Goal: Task Accomplishment & Management: Complete application form

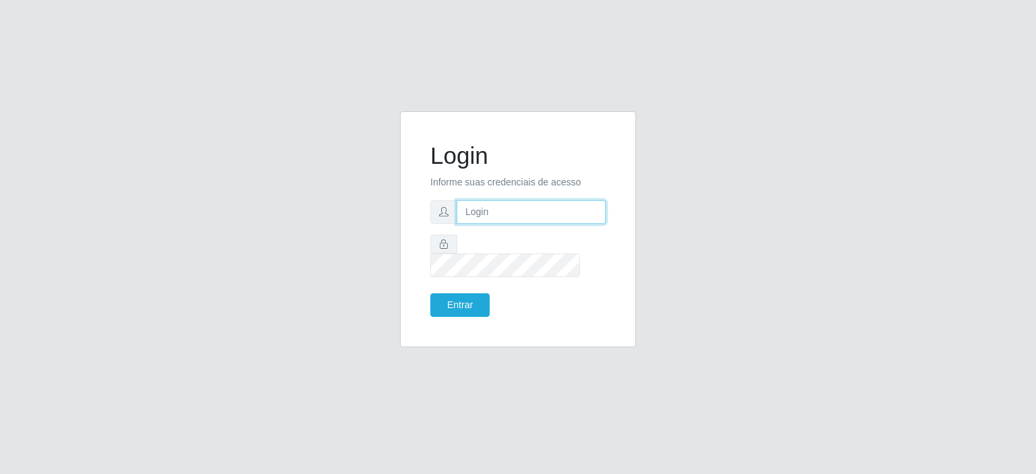
click at [538, 224] on input "text" at bounding box center [531, 212] width 149 height 24
click at [542, 224] on input "text" at bounding box center [531, 212] width 149 height 24
type input "[EMAIL_ADDRESS][DOMAIN_NAME]"
click at [470, 298] on button "Entrar" at bounding box center [459, 305] width 59 height 24
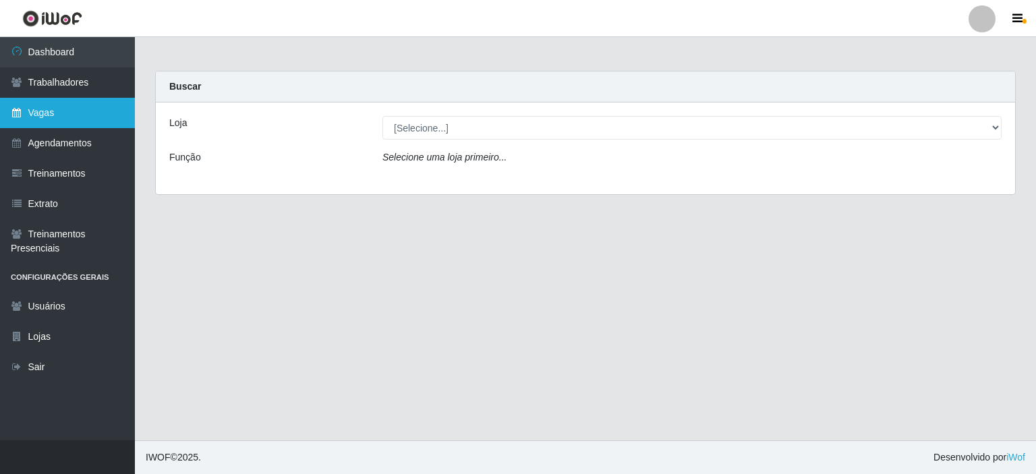
click at [76, 113] on link "Vagas" at bounding box center [67, 113] width 135 height 30
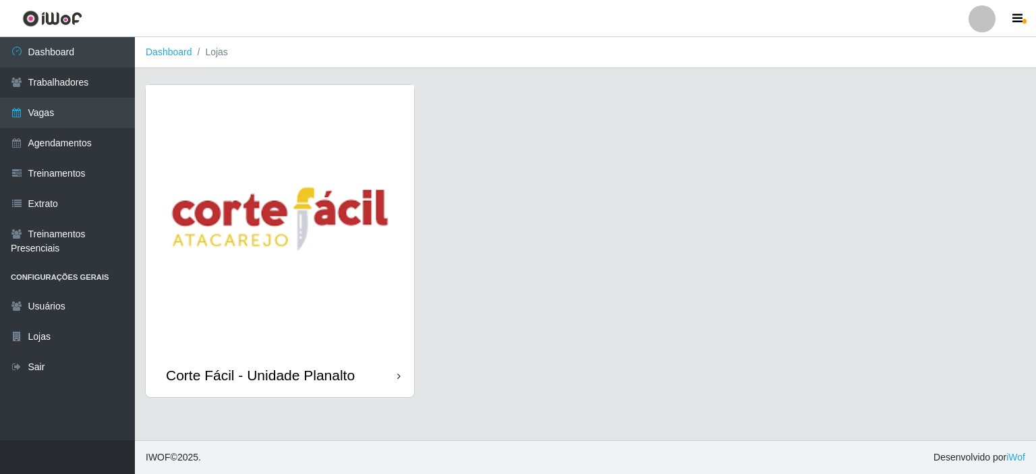
click at [300, 179] on img at bounding box center [280, 219] width 269 height 269
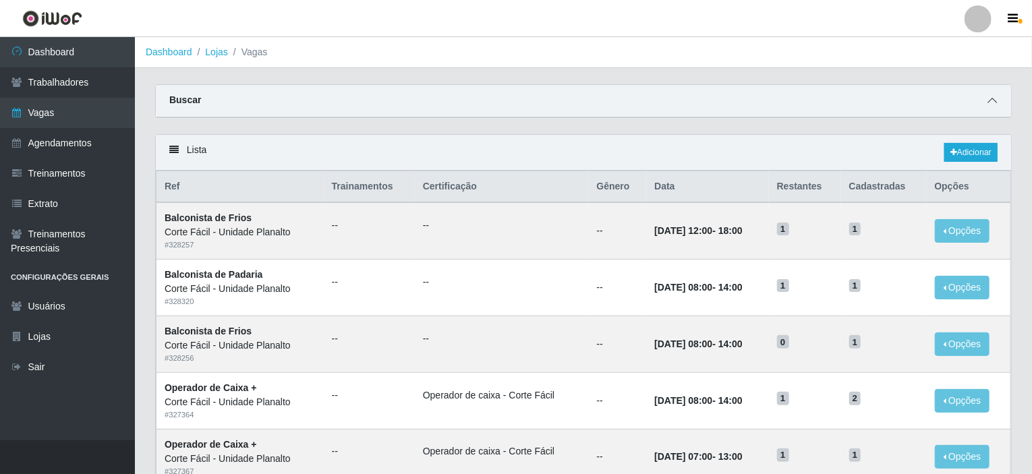
click at [992, 100] on icon at bounding box center [992, 100] width 9 height 9
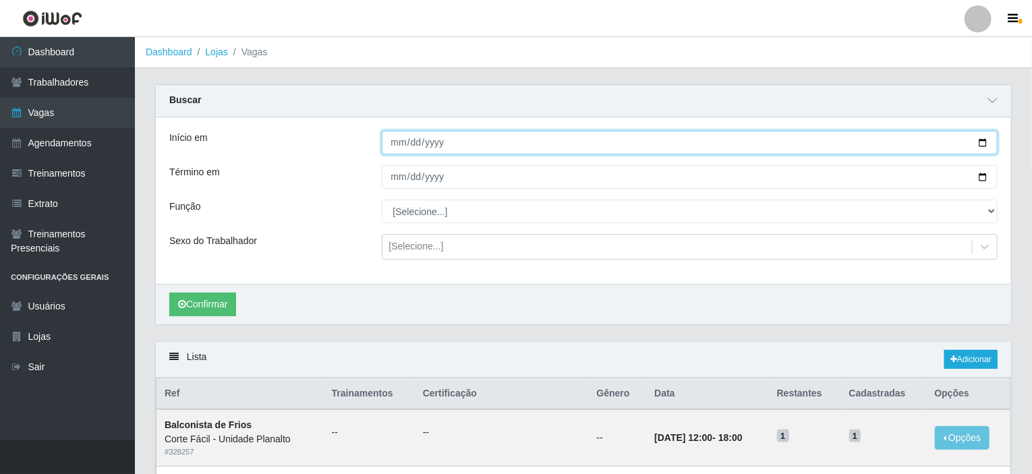
click at [985, 139] on input "Início em" at bounding box center [690, 143] width 617 height 24
type input "[DATE]"
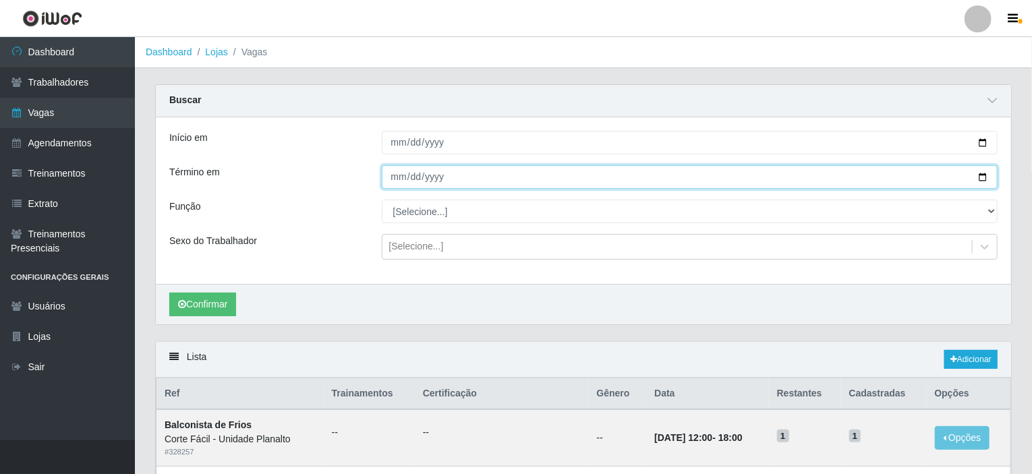
click at [990, 173] on input "Término em" at bounding box center [690, 177] width 617 height 24
click at [978, 181] on input "Término em" at bounding box center [690, 177] width 617 height 24
type input "[DATE]"
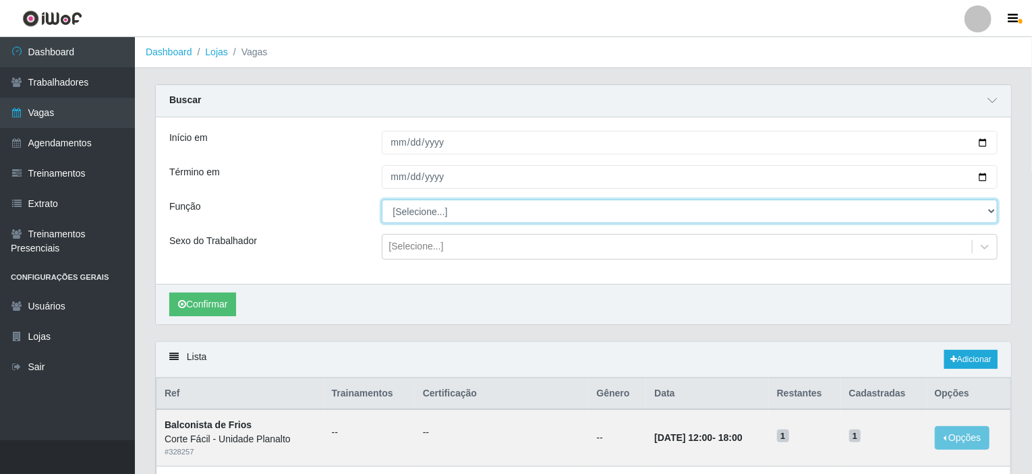
click at [992, 210] on select "[Selecione...] ASG ASG + ASG ++ Auxiliar de Estacionamento Auxiliar de Estacion…" at bounding box center [690, 212] width 617 height 24
select select "115"
click at [382, 200] on select "[Selecione...] ASG ASG + ASG ++ Auxiliar de Estacionamento Auxiliar de Estacion…" at bounding box center [690, 212] width 617 height 24
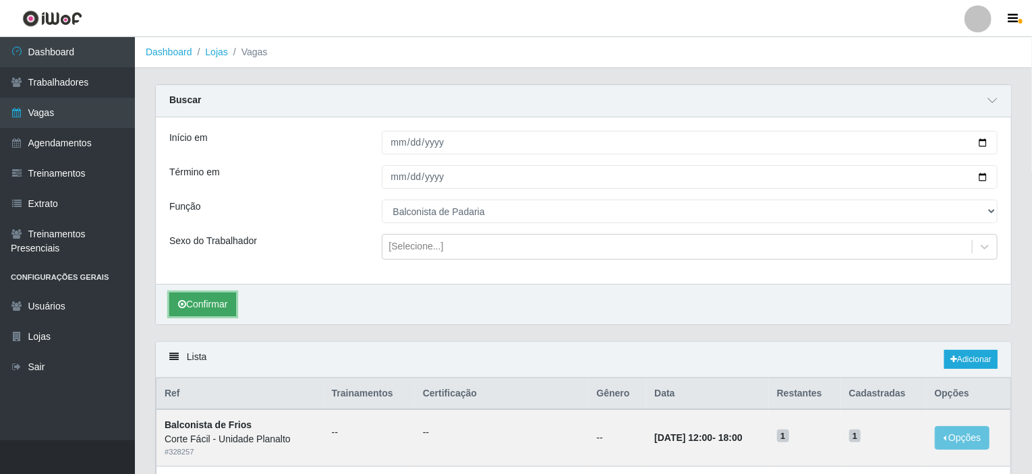
click at [213, 301] on button "Confirmar" at bounding box center [202, 305] width 67 height 24
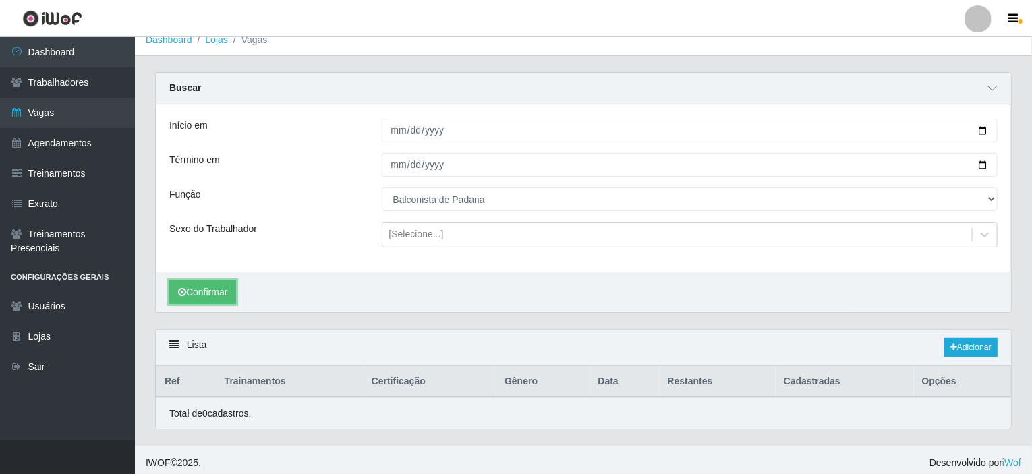
scroll to position [16, 0]
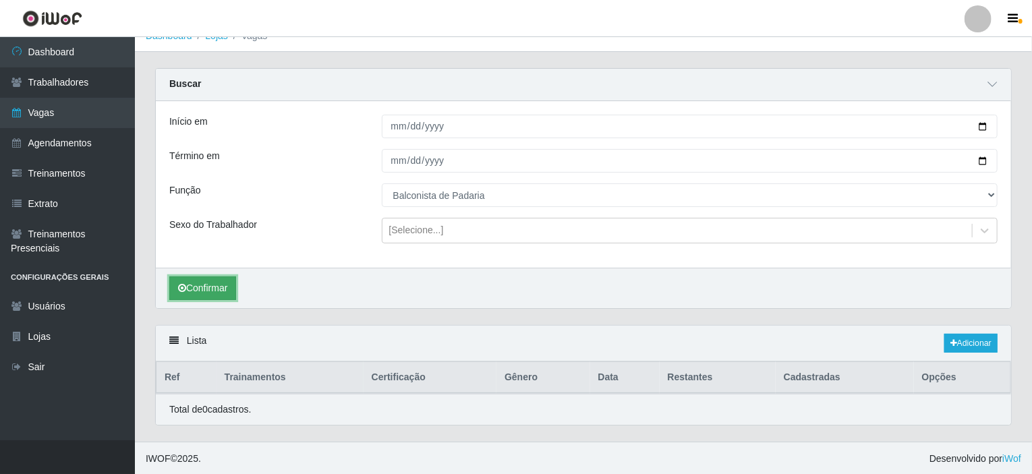
click at [202, 284] on button "Confirmar" at bounding box center [202, 289] width 67 height 24
click at [190, 291] on button "Confirmar" at bounding box center [202, 289] width 67 height 24
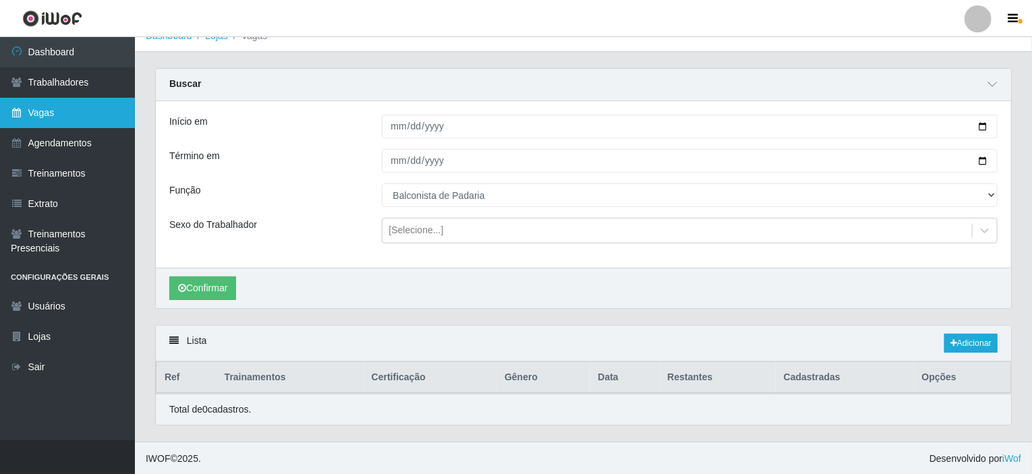
click at [31, 107] on link "Vagas" at bounding box center [67, 113] width 135 height 30
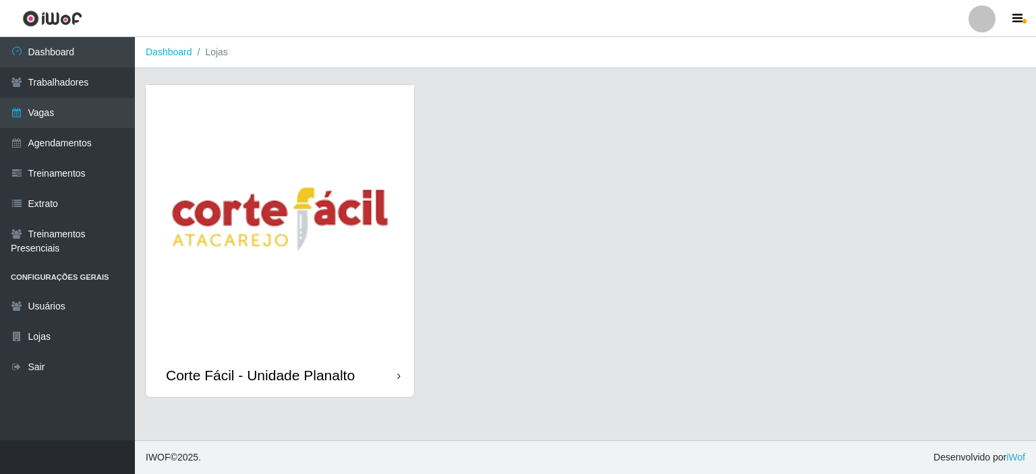
click at [329, 213] on img at bounding box center [280, 219] width 269 height 269
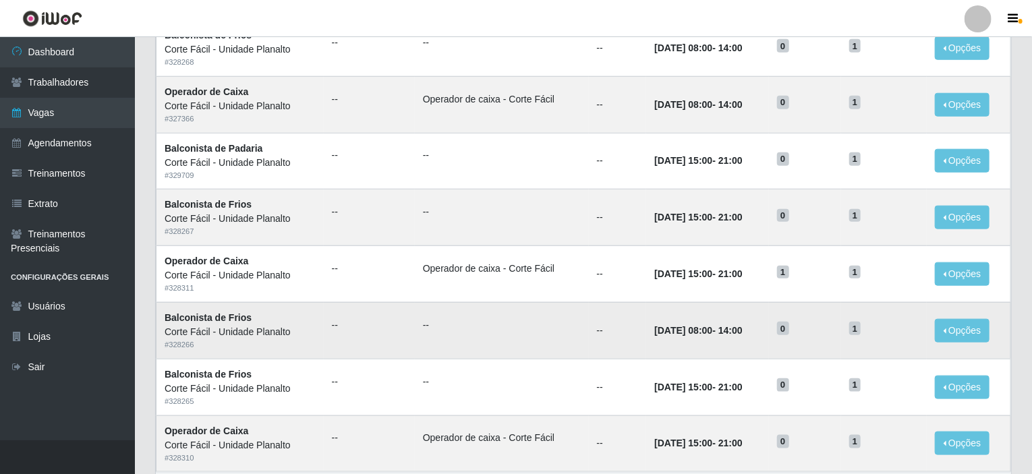
scroll to position [665, 0]
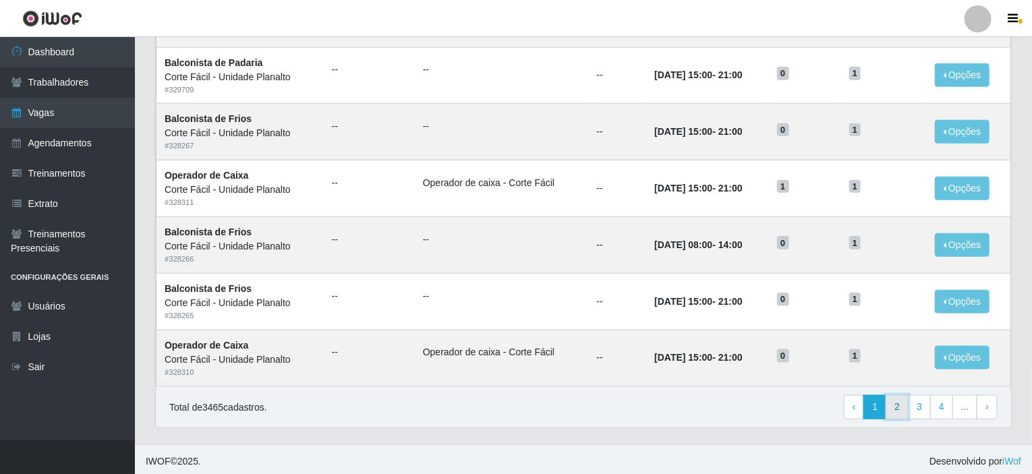
click at [899, 397] on link "2" at bounding box center [897, 407] width 23 height 24
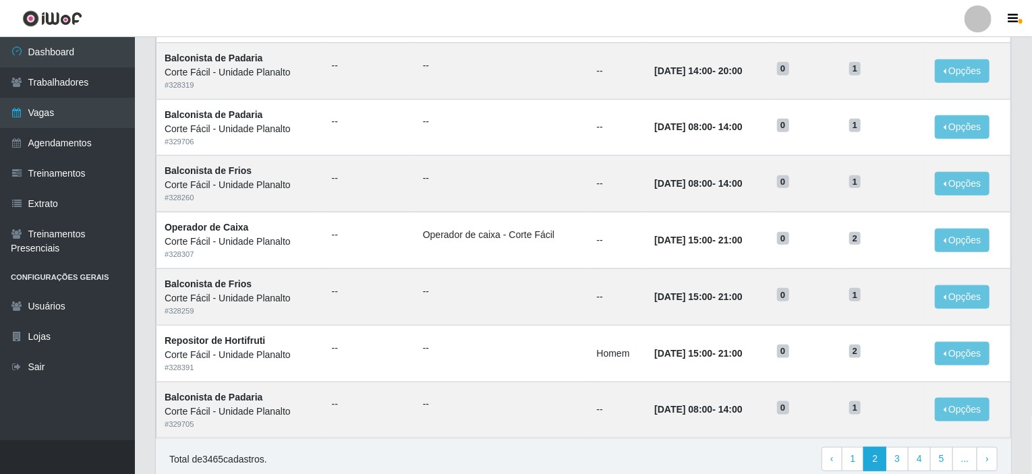
scroll to position [665, 0]
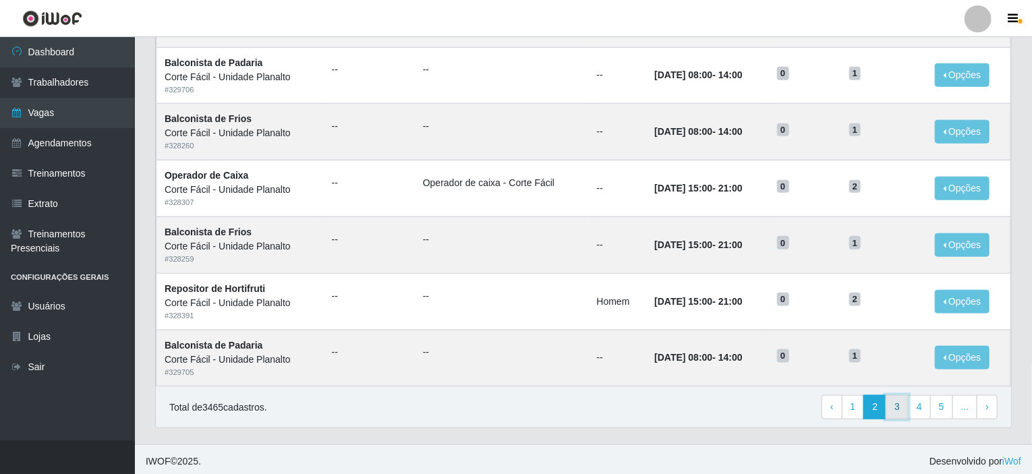
click at [901, 403] on link "3" at bounding box center [897, 407] width 23 height 24
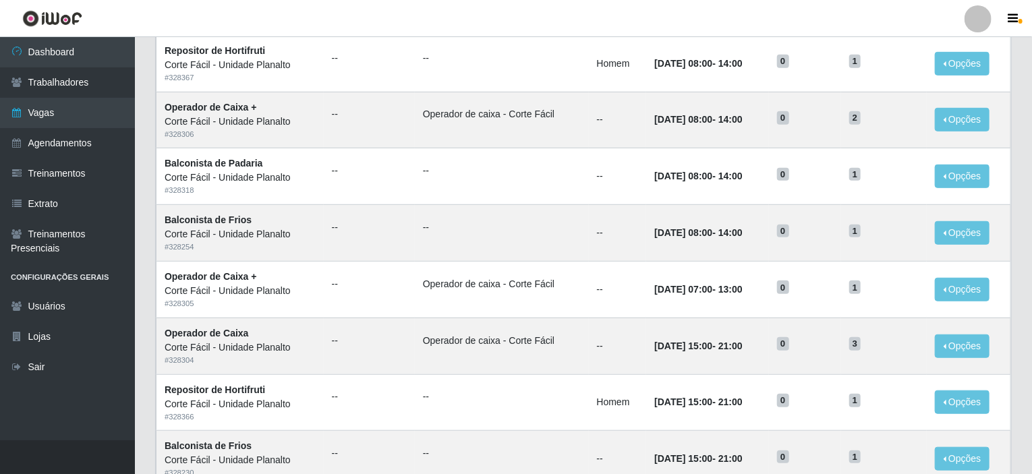
scroll to position [665, 0]
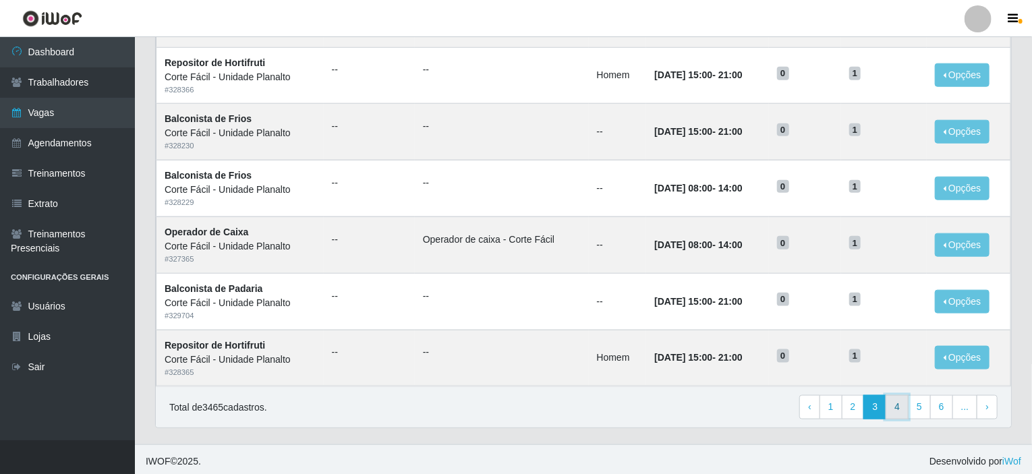
click at [900, 402] on link "4" at bounding box center [897, 407] width 23 height 24
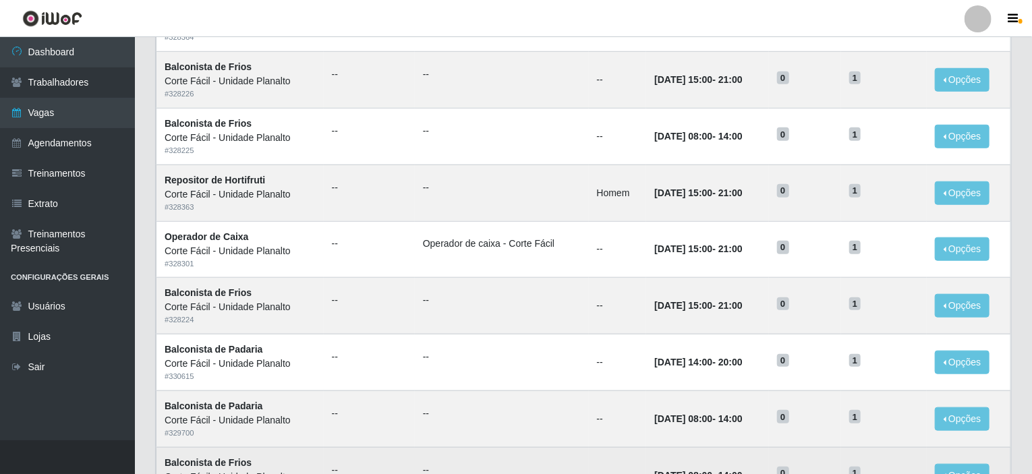
scroll to position [665, 0]
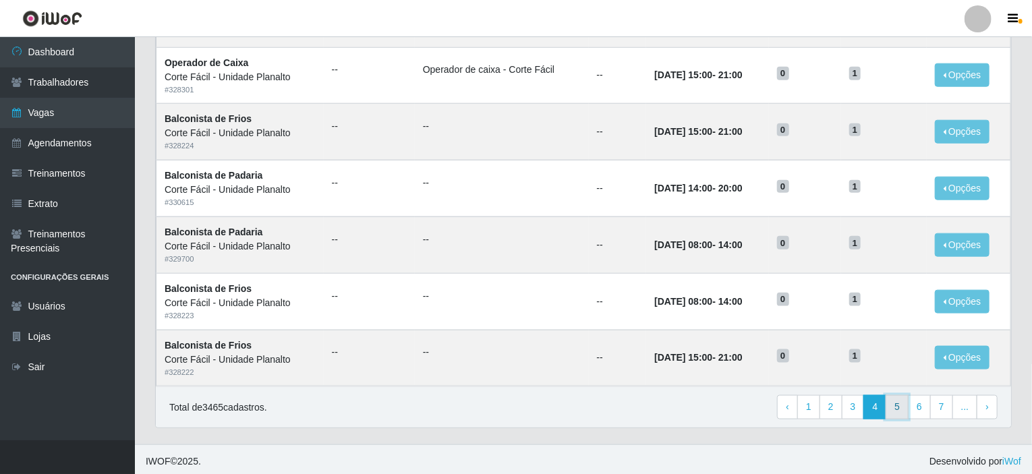
click at [906, 399] on link "5" at bounding box center [897, 407] width 23 height 24
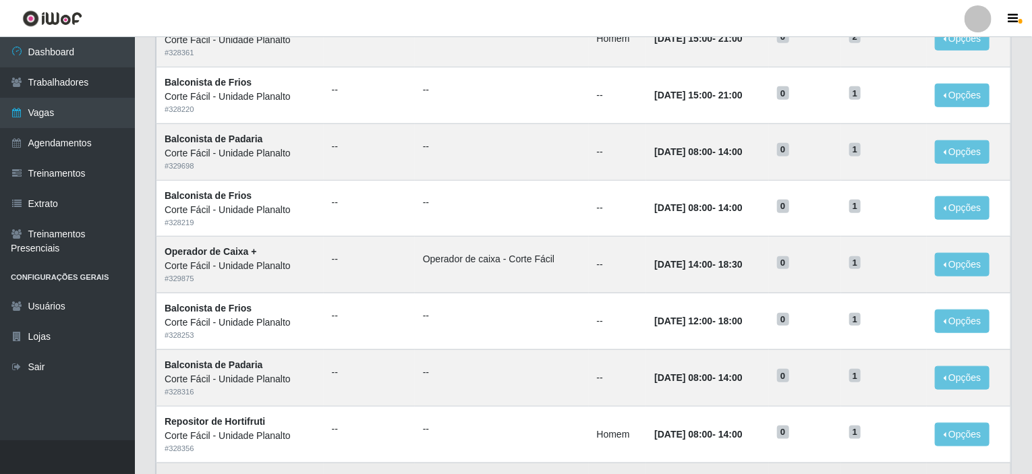
scroll to position [665, 0]
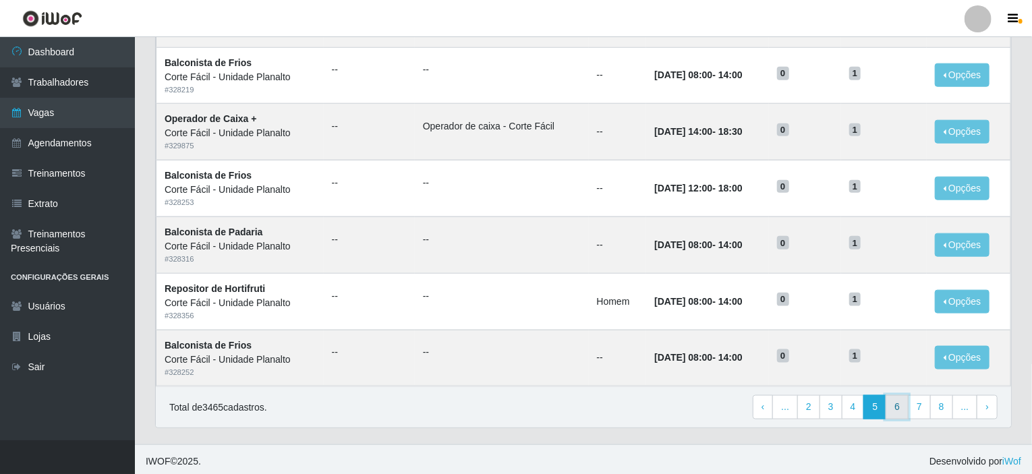
click at [897, 403] on link "6" at bounding box center [897, 407] width 23 height 24
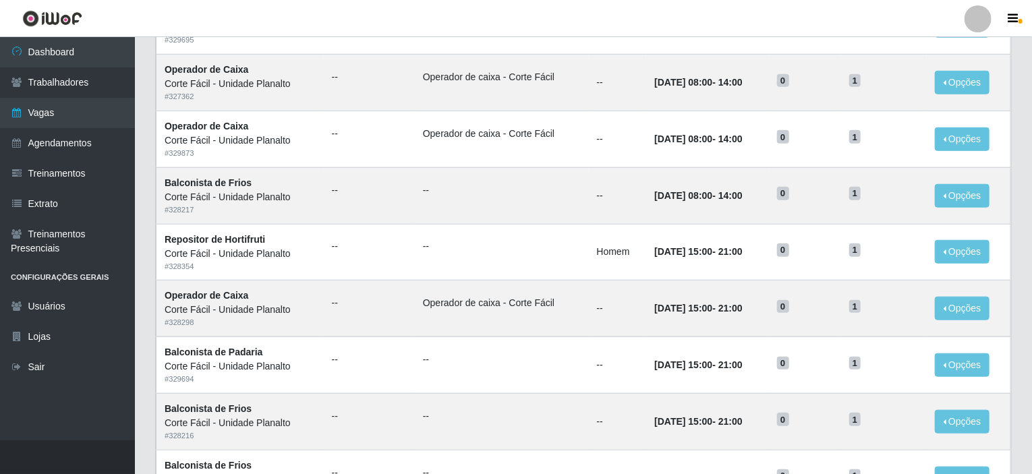
scroll to position [665, 0]
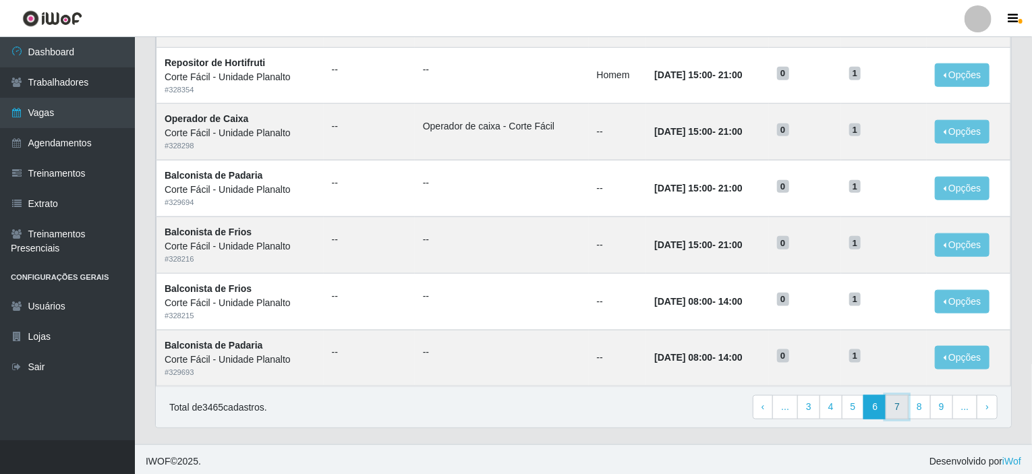
click at [901, 403] on link "7" at bounding box center [897, 407] width 23 height 24
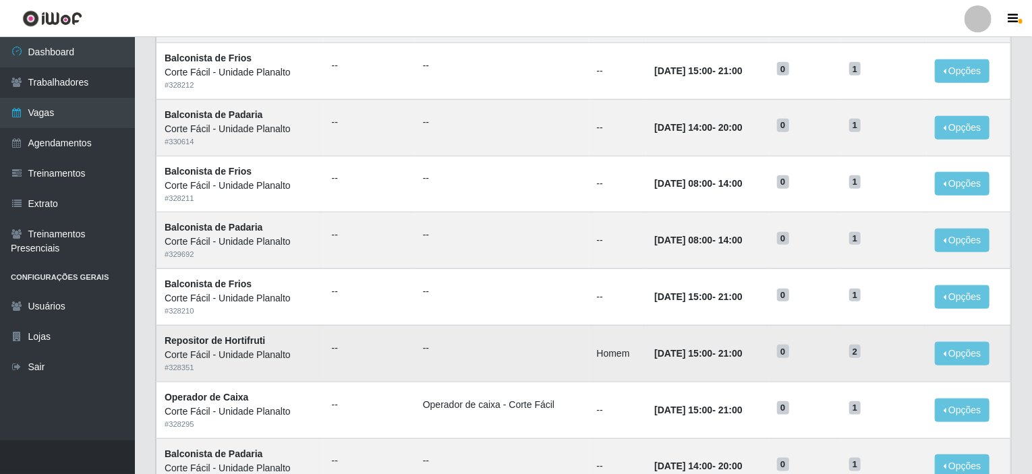
scroll to position [665, 0]
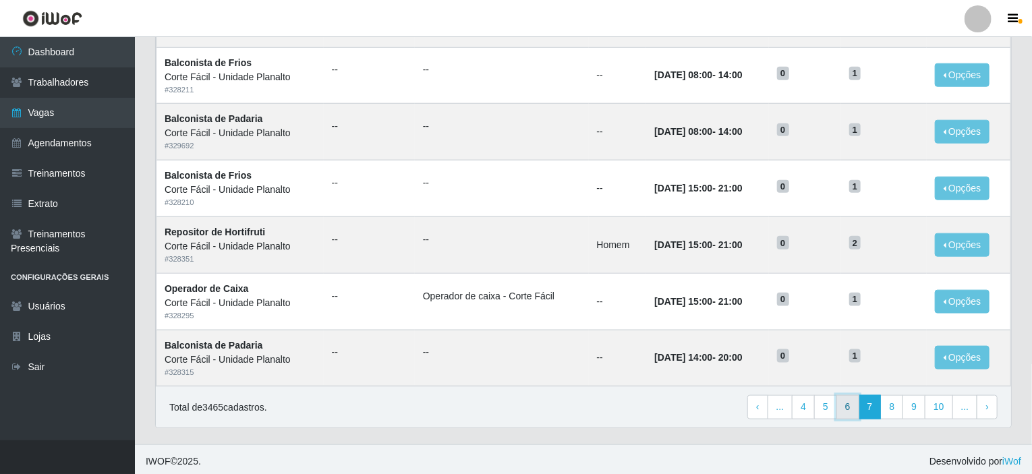
click at [846, 404] on link "6" at bounding box center [848, 407] width 23 height 24
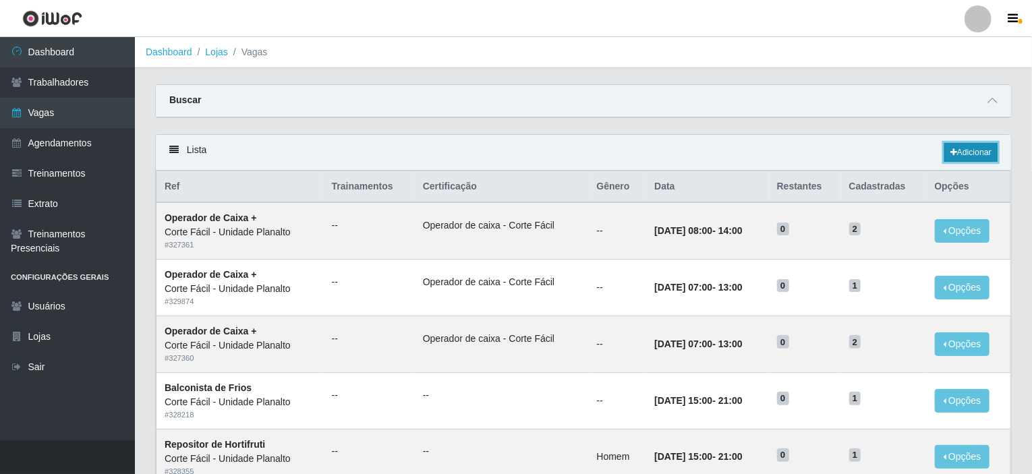
click at [974, 154] on link "Adicionar" at bounding box center [970, 152] width 53 height 19
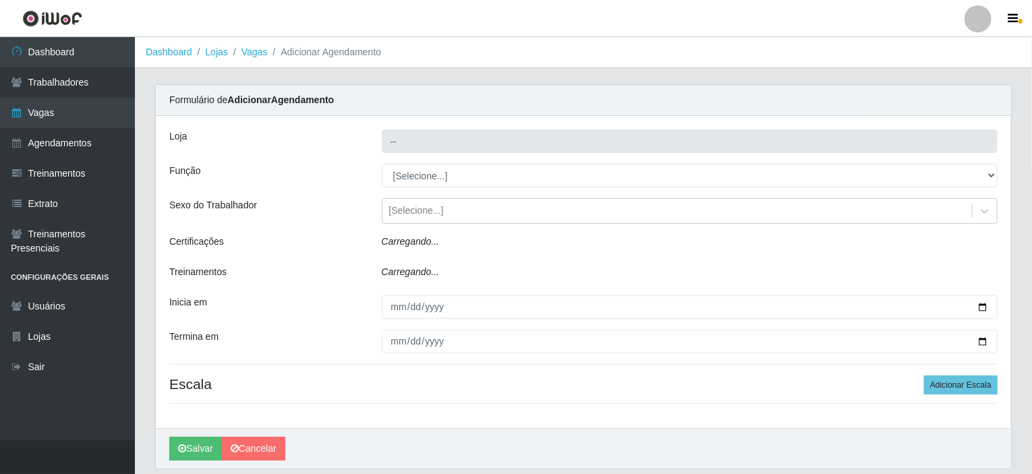
type input "Corte Fácil - Unidade Planalto"
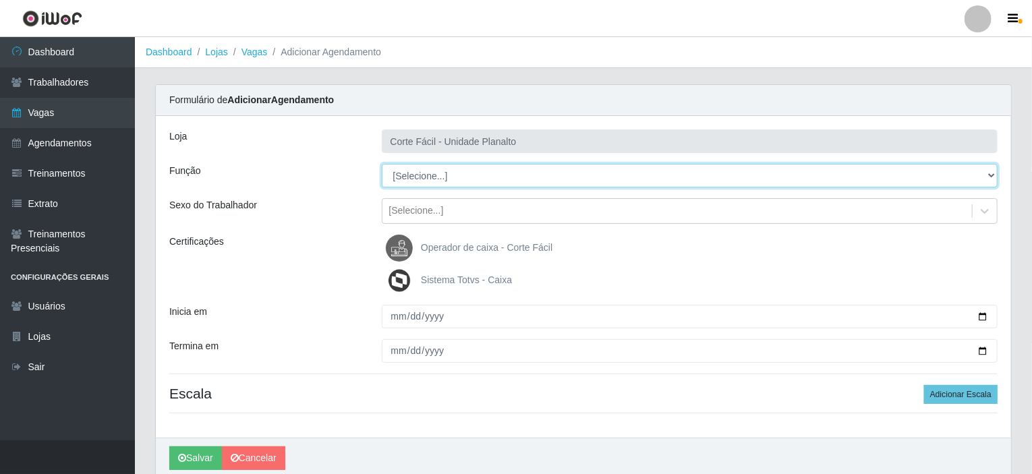
click at [997, 169] on select "[Selecione...] ASG ASG + ASG ++ Auxiliar de Estacionamento Auxiliar de Estacion…" at bounding box center [690, 176] width 617 height 24
select select "115"
click at [382, 164] on select "[Selecione...] ASG ASG + ASG ++ Auxiliar de Estacionamento Auxiliar de Estacion…" at bounding box center [690, 176] width 617 height 24
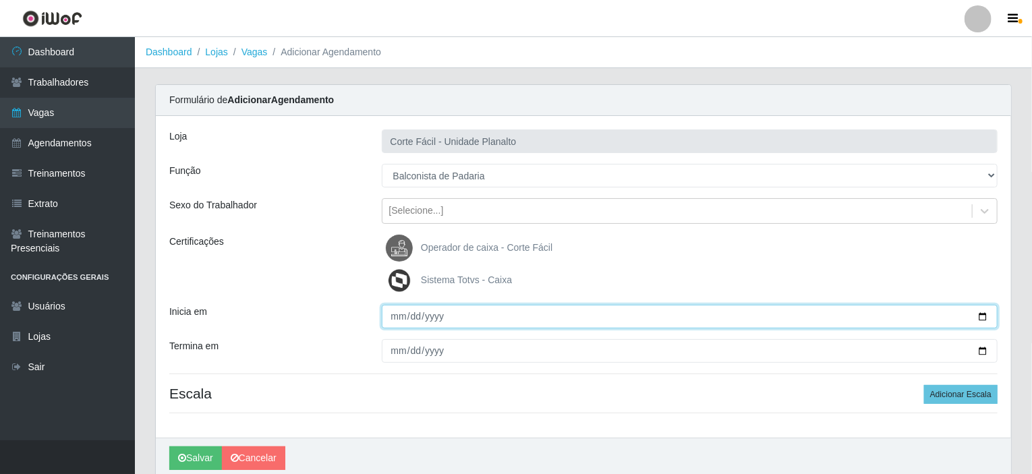
click at [971, 313] on input "Inicia em" at bounding box center [690, 317] width 617 height 24
click at [986, 310] on input "Inicia em" at bounding box center [690, 317] width 617 height 24
click at [988, 312] on input "Inicia em" at bounding box center [690, 317] width 617 height 24
type input "[DATE]"
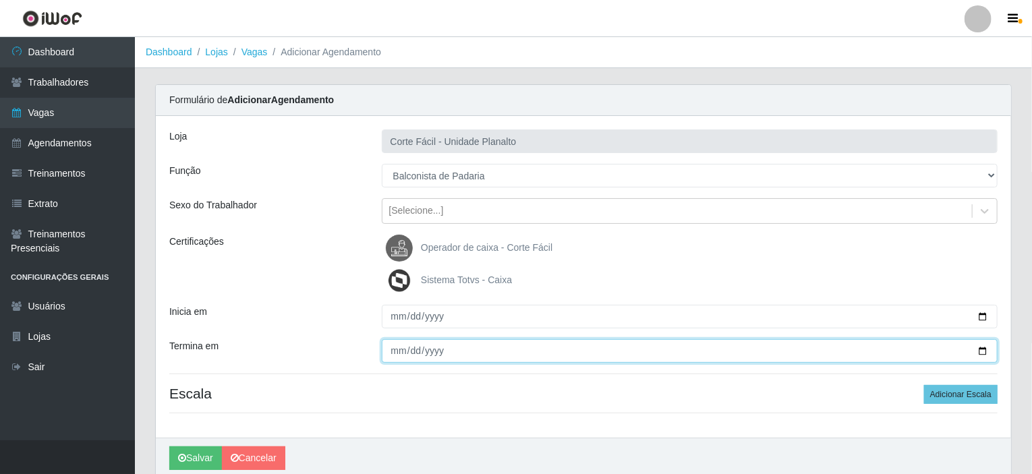
click at [974, 347] on input "Termina em" at bounding box center [690, 351] width 617 height 24
click at [987, 352] on input "Termina em" at bounding box center [690, 351] width 617 height 24
type input "[DATE]"
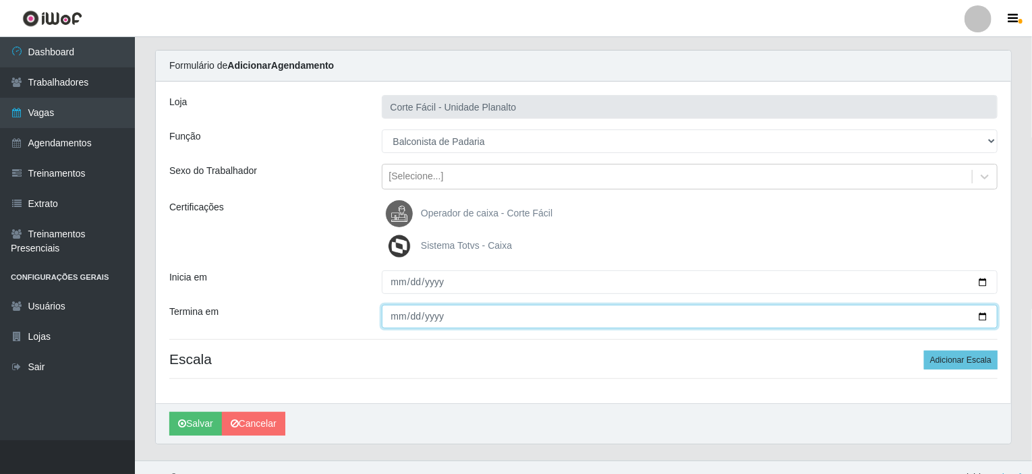
scroll to position [53, 0]
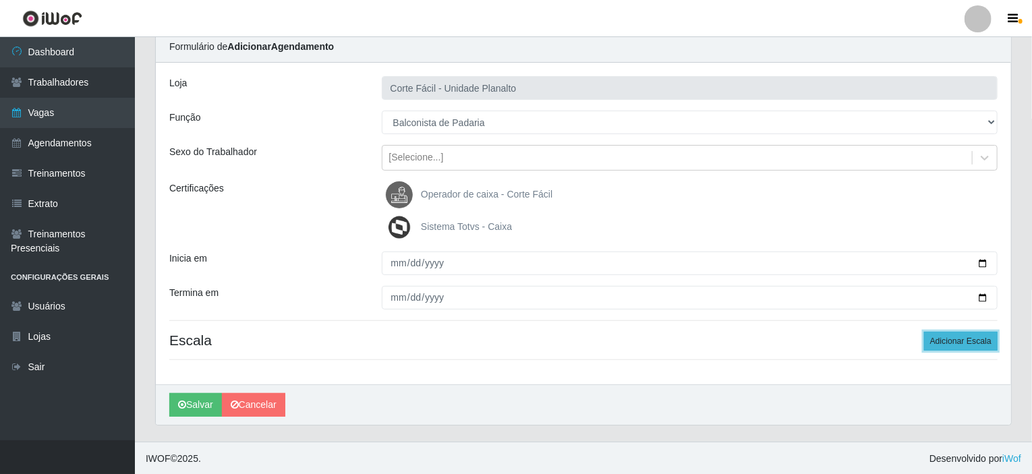
click at [944, 345] on button "Adicionar Escala" at bounding box center [961, 341] width 74 height 19
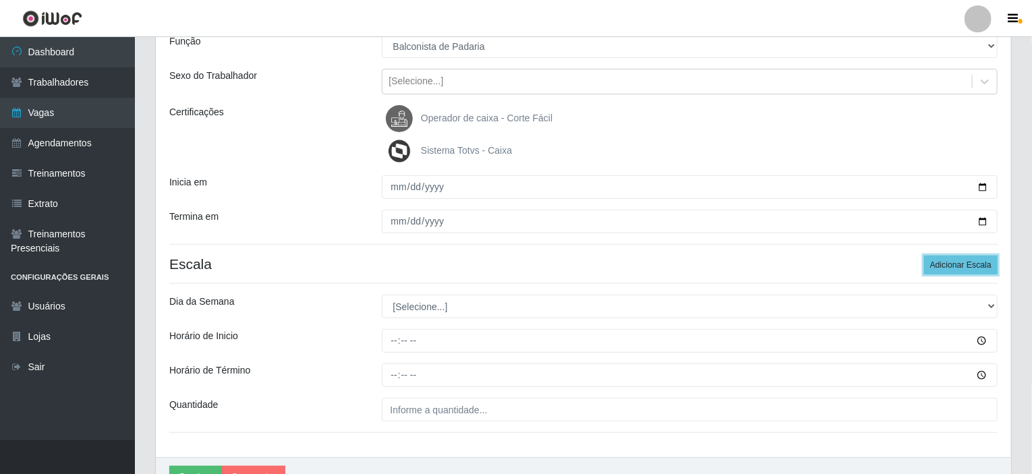
scroll to position [202, 0]
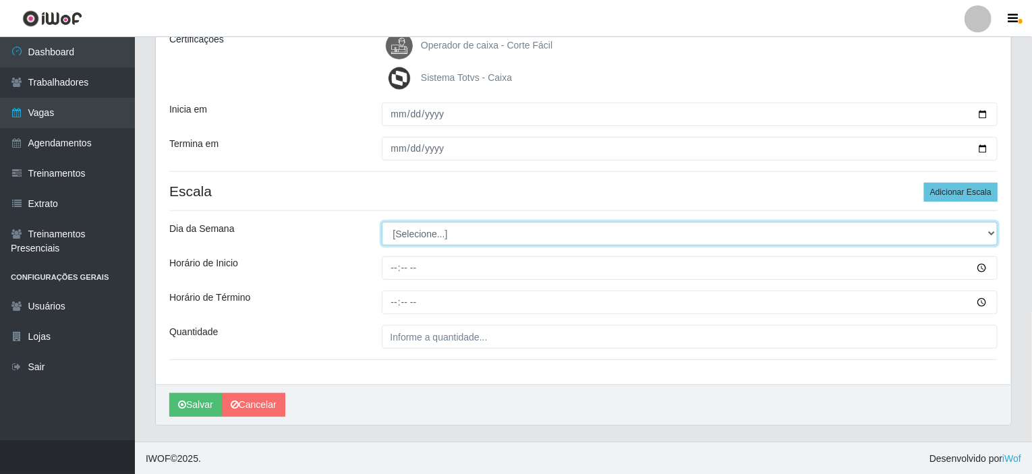
click at [988, 230] on select "[Selecione...] Segunda Terça Quarta Quinta Sexta Sábado Domingo" at bounding box center [690, 234] width 617 height 24
select select "4"
click at [382, 222] on select "[Selecione...] Segunda Terça Quarta Quinta Sexta Sábado Domingo" at bounding box center [690, 234] width 617 height 24
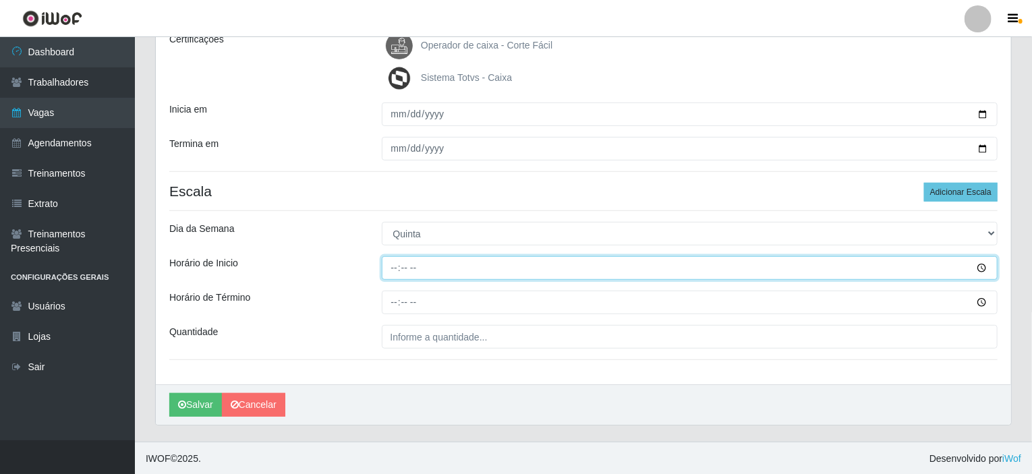
click at [389, 268] on input "Horário de Inicio" at bounding box center [690, 268] width 617 height 24
type input "15:00"
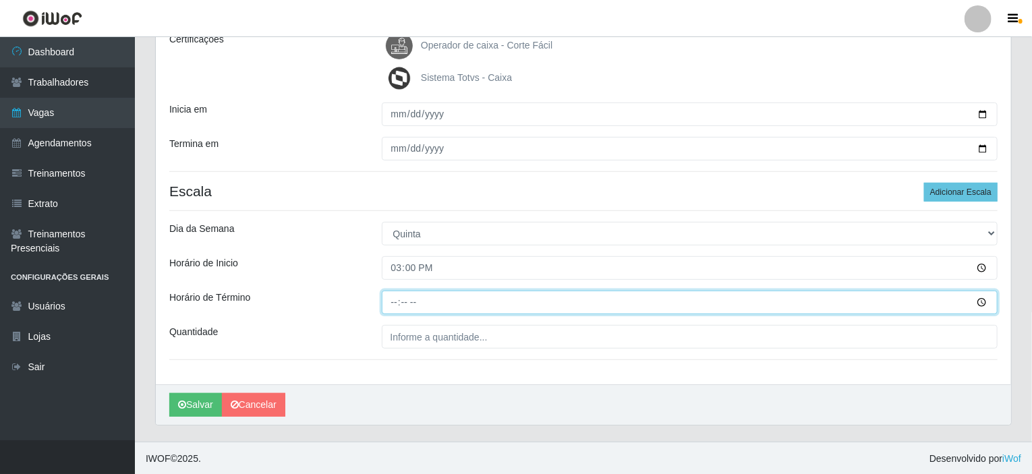
click at [395, 302] on input "Horário de Término" at bounding box center [690, 303] width 617 height 24
type input "21:00"
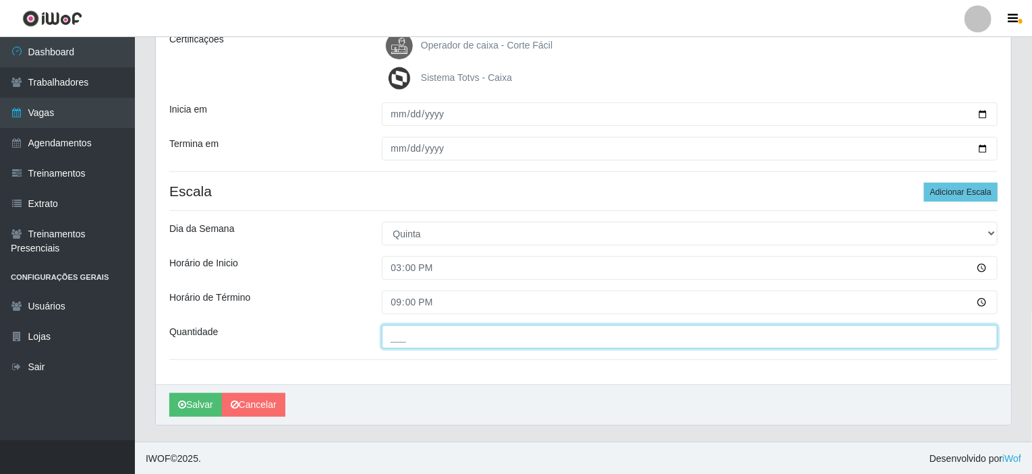
click at [413, 341] on input "___" at bounding box center [690, 337] width 617 height 24
type input "001"
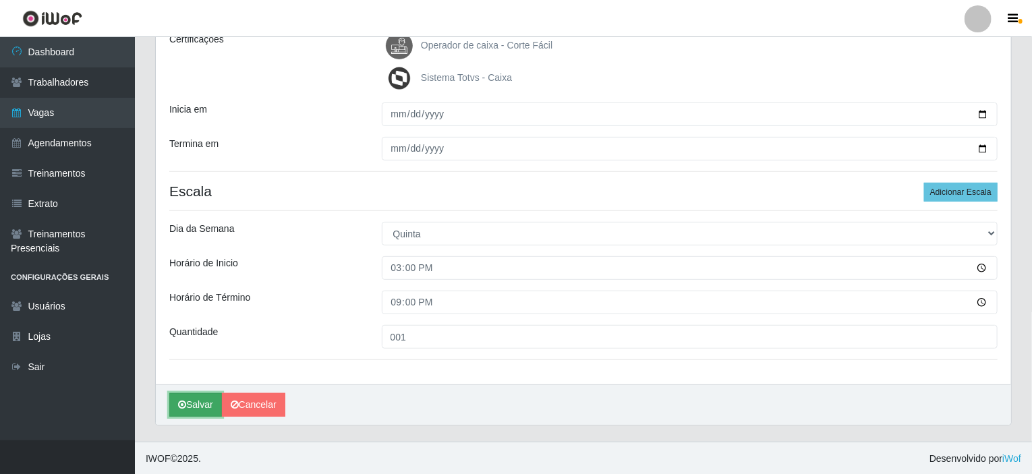
click at [190, 397] on button "Salvar" at bounding box center [195, 405] width 53 height 24
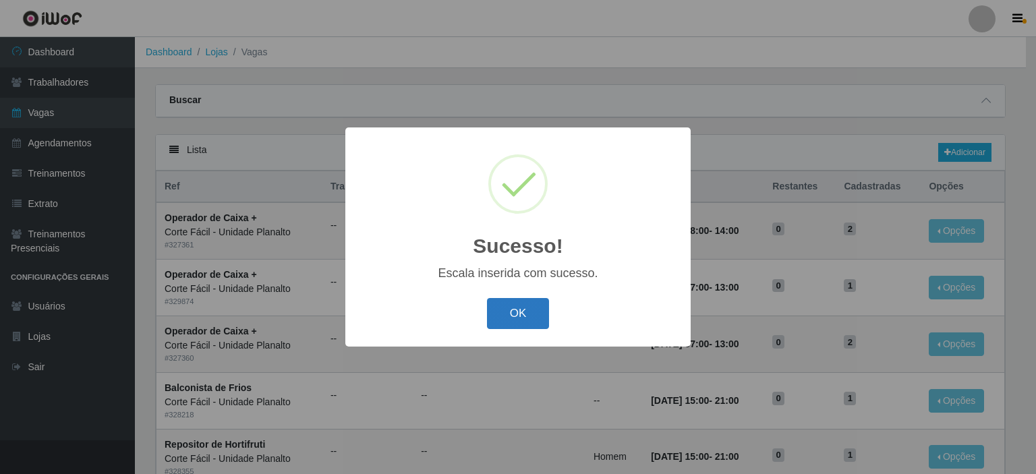
click at [524, 318] on button "OK" at bounding box center [518, 314] width 63 height 32
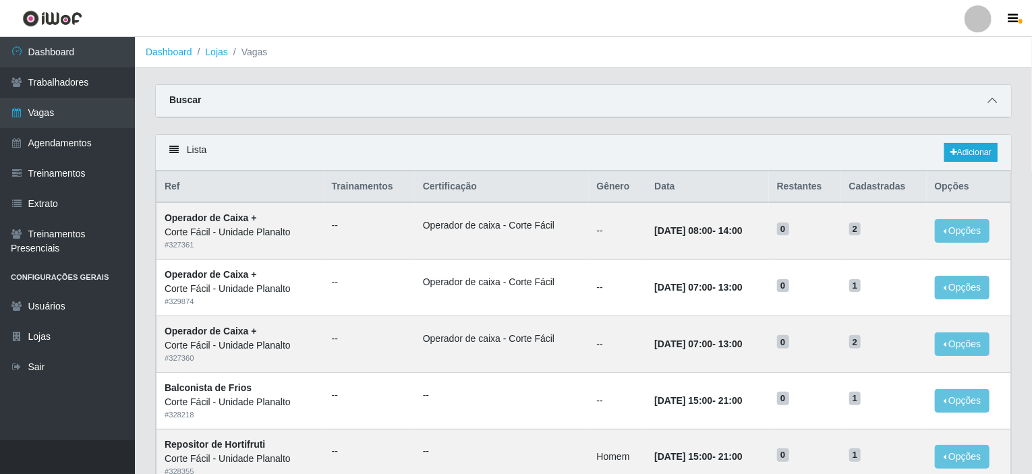
click at [987, 101] on span at bounding box center [992, 101] width 16 height 16
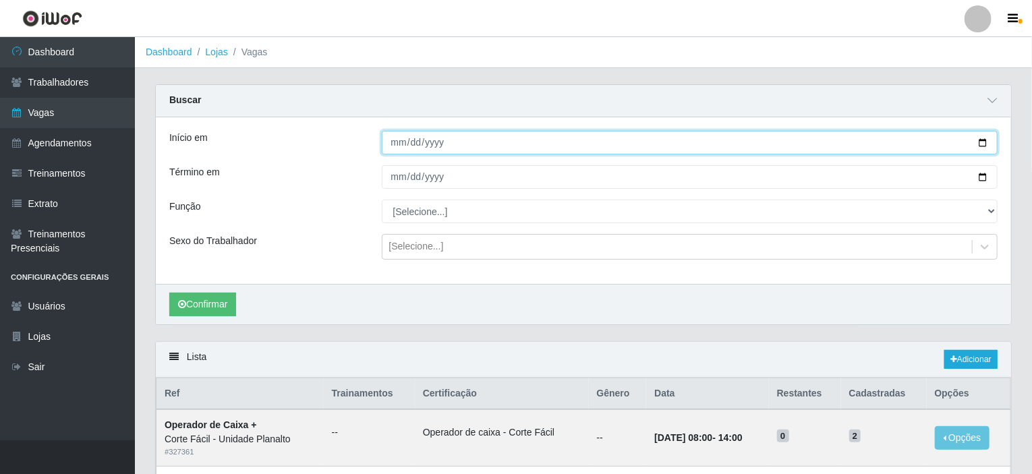
click at [982, 140] on input "Início em" at bounding box center [690, 143] width 617 height 24
type input "[DATE]"
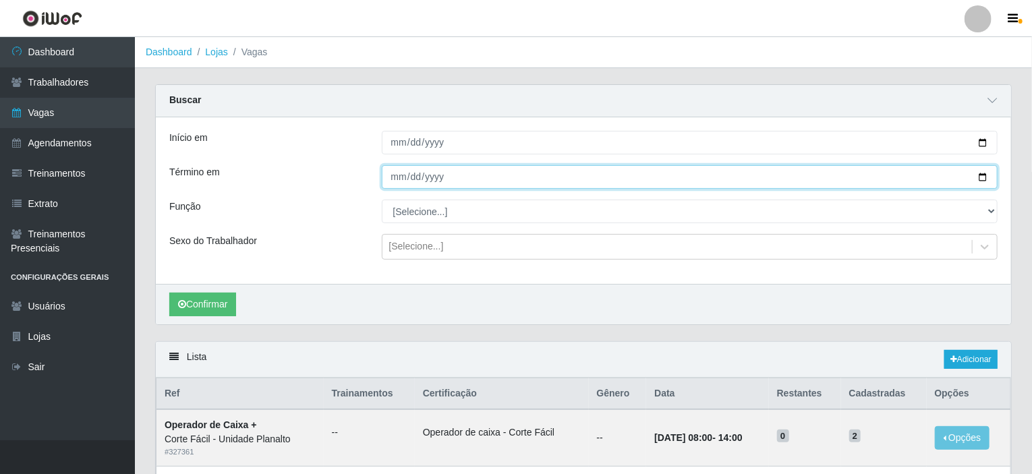
click at [986, 173] on input "Término em" at bounding box center [690, 177] width 617 height 24
type input "[DATE]"
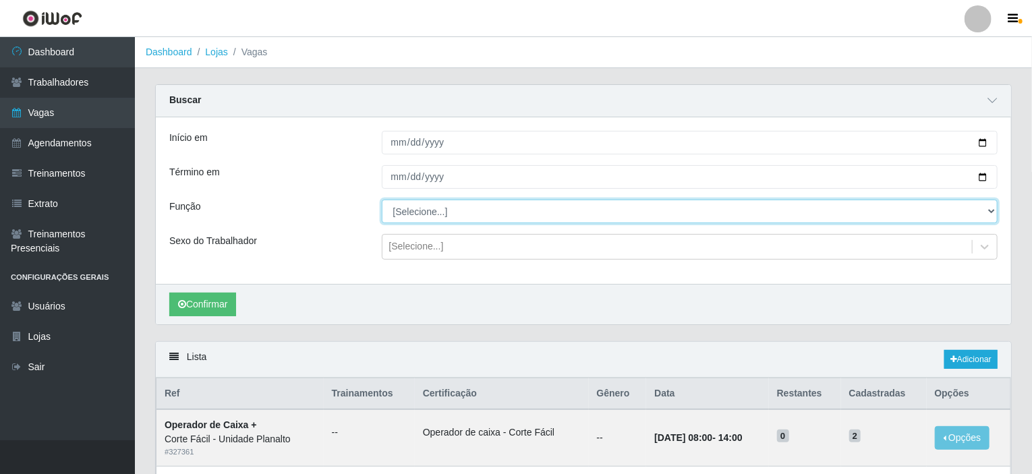
click at [991, 210] on select "[Selecione...] ASG ASG + ASG ++ Auxiliar de Estacionamento Auxiliar de Estacion…" at bounding box center [690, 212] width 617 height 24
select select "115"
click at [382, 200] on select "[Selecione...] ASG ASG + ASG ++ Auxiliar de Estacionamento Auxiliar de Estacion…" at bounding box center [690, 212] width 617 height 24
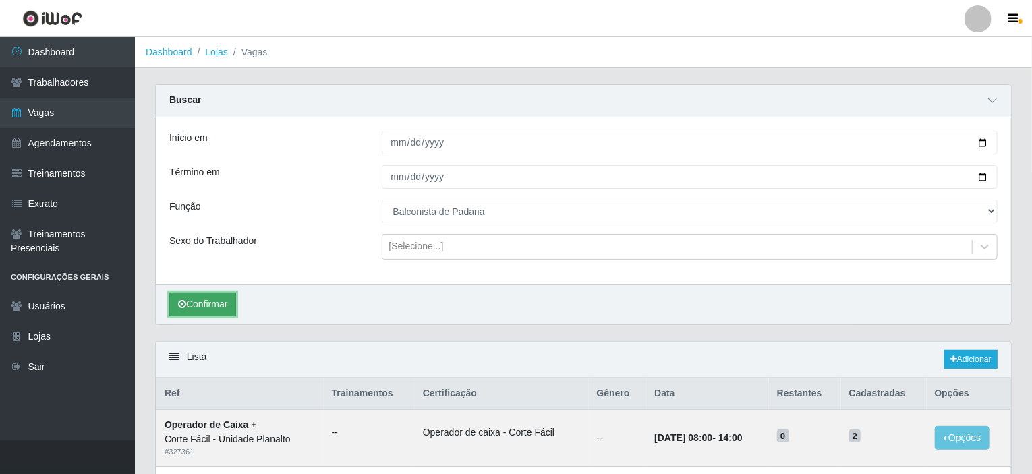
click at [217, 302] on button "Confirmar" at bounding box center [202, 305] width 67 height 24
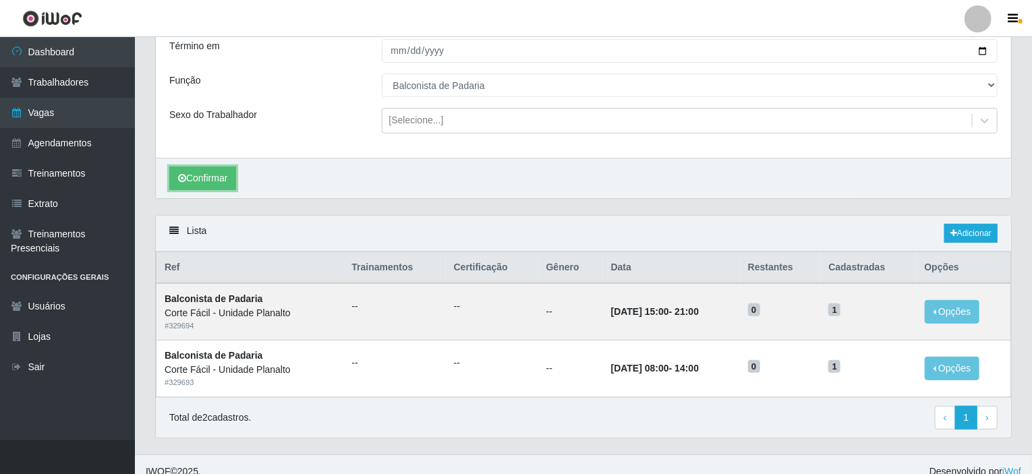
scroll to position [135, 0]
